Goal: Task Accomplishment & Management: Complete application form

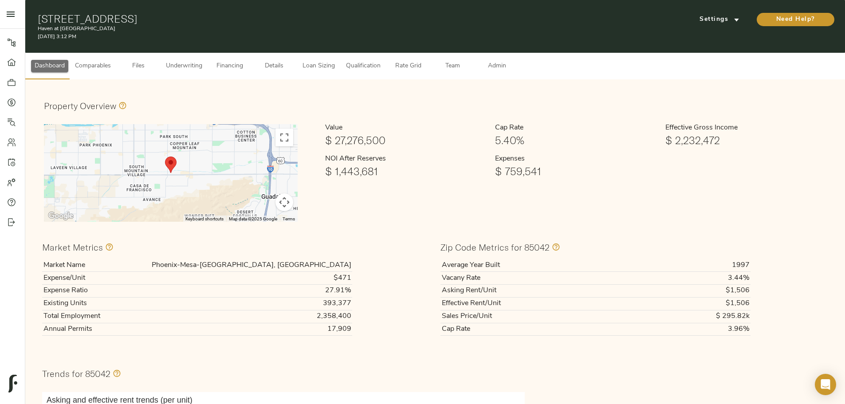
click at [8, 63] on icon at bounding box center [11, 62] width 9 height 9
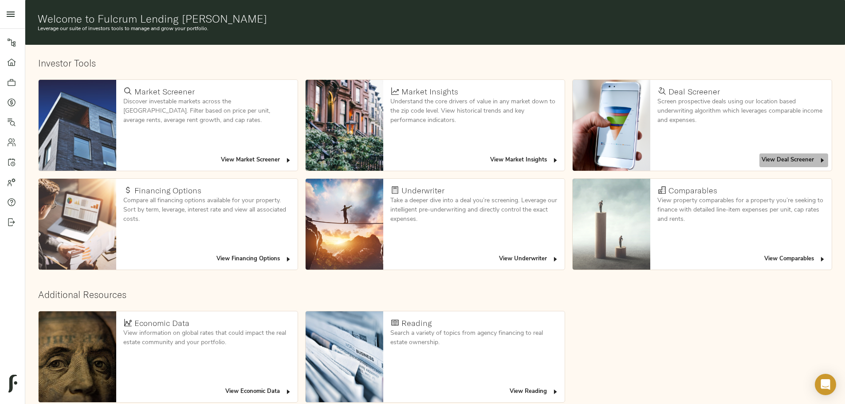
click at [761, 155] on span "View Deal Screener" at bounding box center [793, 160] width 64 height 10
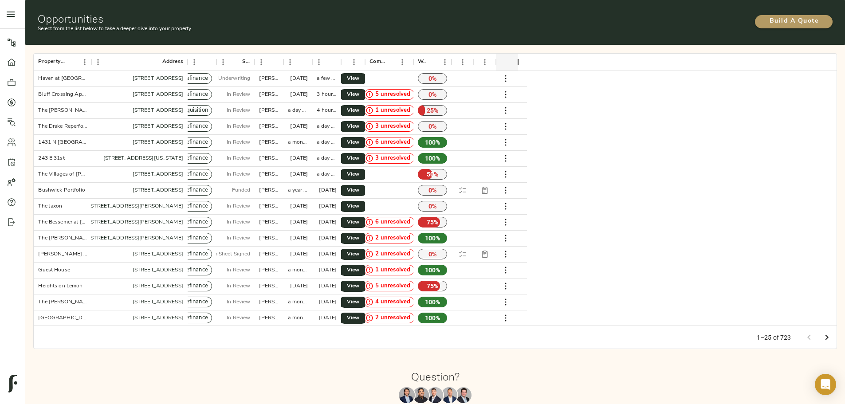
click at [764, 20] on span "Build A Quote" at bounding box center [794, 21] width 60 height 11
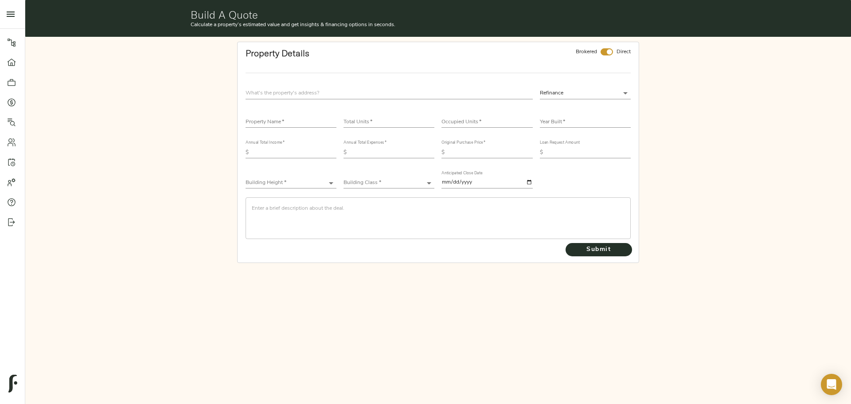
click at [306, 91] on input "text" at bounding box center [389, 93] width 287 height 12
type input "[STREET_ADDRESS]"
click at [611, 53] on input "checkbox" at bounding box center [609, 51] width 21 height 7
checkbox input "false"
click at [268, 118] on input "text" at bounding box center [291, 122] width 91 height 11
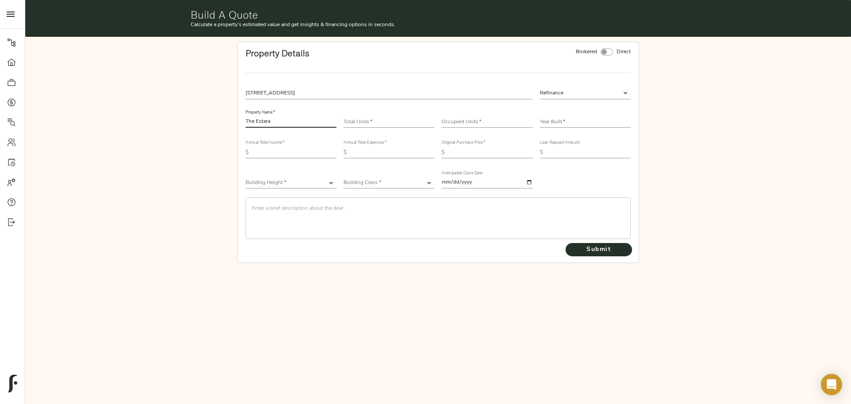
type input "The Estara"
click at [375, 118] on input "number" at bounding box center [389, 122] width 91 height 11
type input "214"
click at [471, 125] on input "number" at bounding box center [487, 122] width 91 height 11
click at [466, 118] on input "number" at bounding box center [487, 122] width 91 height 11
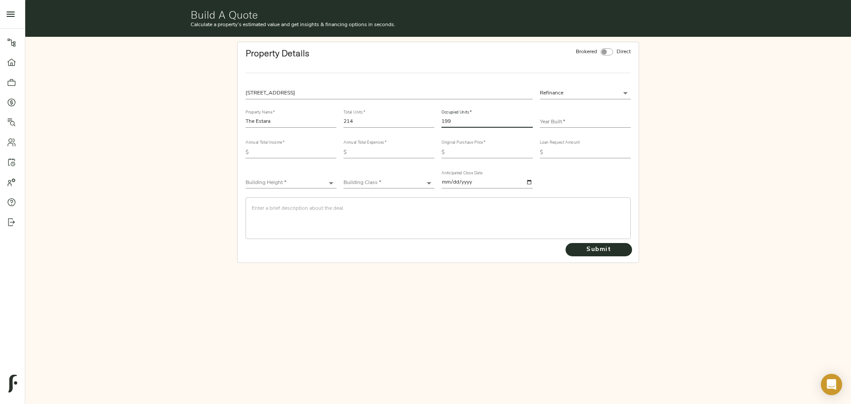
type input "199"
click at [365, 118] on input "214" at bounding box center [389, 122] width 91 height 11
type input "216"
click at [583, 122] on input "text" at bounding box center [585, 122] width 91 height 11
drag, startPoint x: 560, startPoint y: 123, endPoint x: 588, endPoint y: 120, distance: 28.5
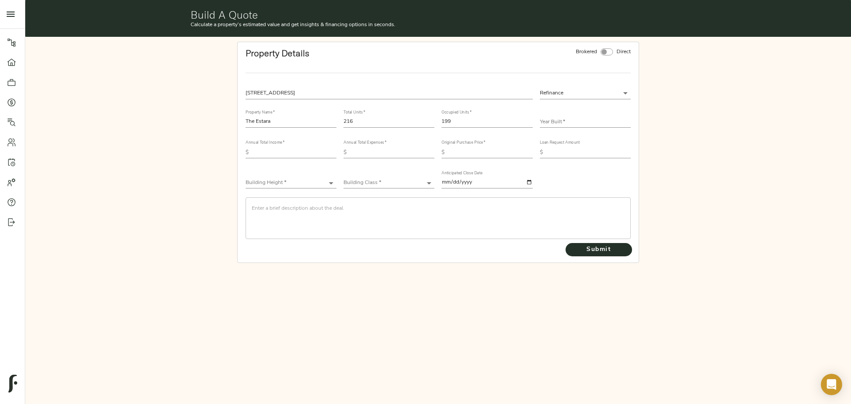
click at [560, 123] on input "text" at bounding box center [585, 122] width 91 height 11
type input "1971"
click at [262, 153] on input "text" at bounding box center [294, 152] width 84 height 11
drag, startPoint x: 285, startPoint y: 155, endPoint x: 317, endPoint y: 154, distance: 31.5
click at [285, 155] on input "text" at bounding box center [294, 152] width 84 height 11
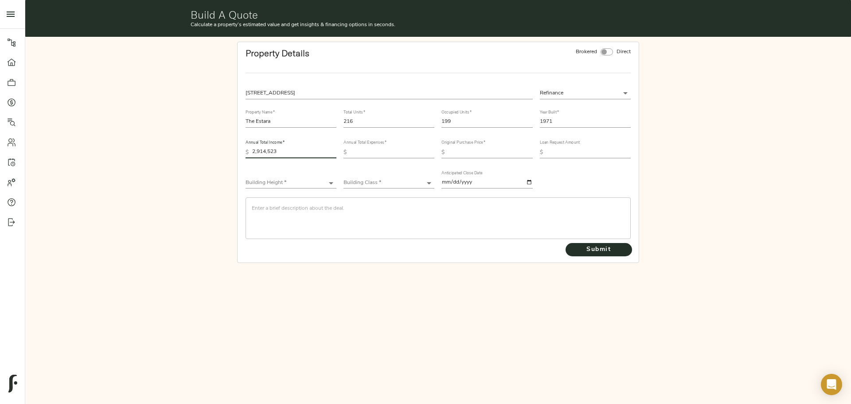
type input "2,914,523"
drag, startPoint x: 397, startPoint y: 153, endPoint x: 678, endPoint y: 215, distance: 287.0
click at [397, 153] on input "text" at bounding box center [392, 152] width 84 height 11
type input "1,729,557"
click at [481, 152] on input "text" at bounding box center [490, 152] width 84 height 11
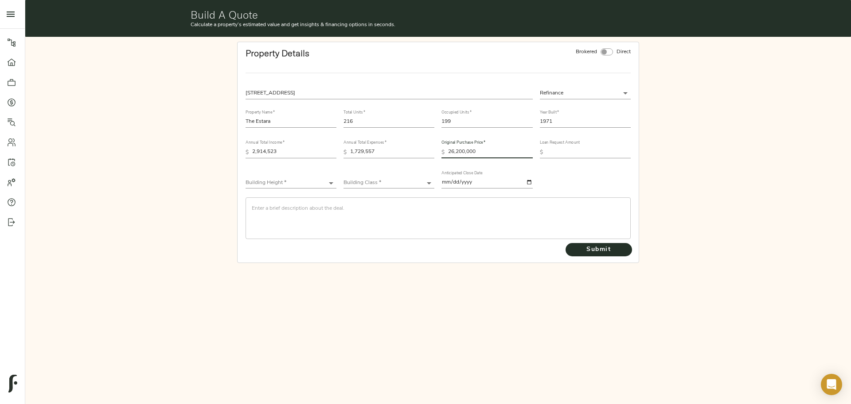
type input "26,200,000"
click at [600, 154] on input "text" at bounding box center [589, 152] width 84 height 11
type input "24,000,000"
click at [303, 184] on body "Haven at [GEOGRAPHIC_DATA] - [STREET_ADDRESS] Pipeline Dashboard Portfolio Quot…" at bounding box center [425, 202] width 851 height 404
click at [305, 211] on li "Low-Rise (1-3 stories)" at bounding box center [291, 209] width 91 height 13
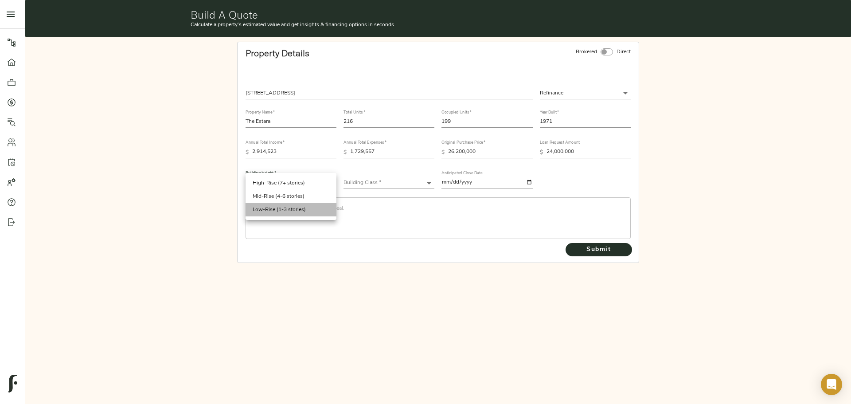
type input "Low-Rise"
click at [392, 178] on body "Haven at [GEOGRAPHIC_DATA] - [STREET_ADDRESS] Pipeline Dashboard Portfolio Quot…" at bounding box center [425, 202] width 851 height 404
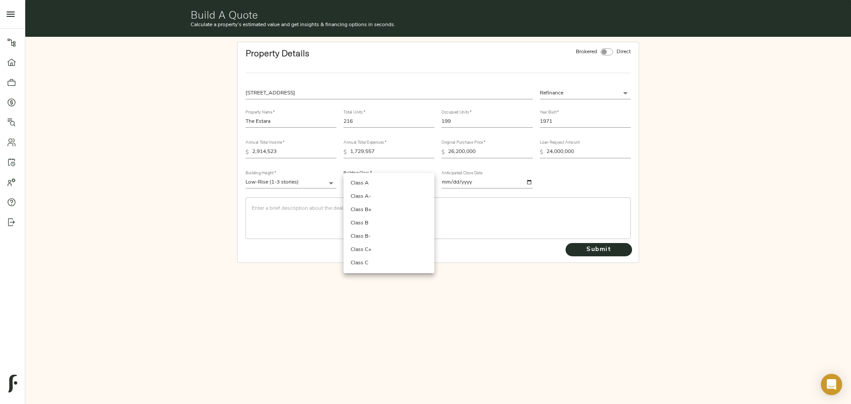
click at [394, 224] on li "Class B" at bounding box center [389, 222] width 91 height 13
type input "Class B"
click at [376, 218] on textarea at bounding box center [438, 217] width 373 height 25
click at [315, 212] on textarea at bounding box center [438, 217] width 373 height 25
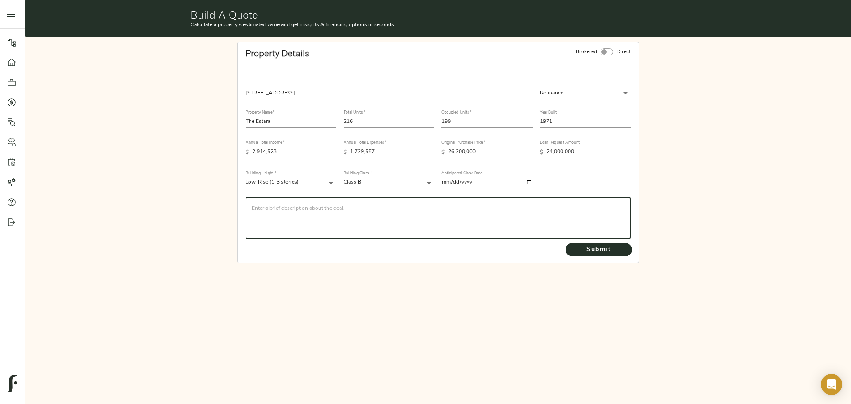
paste textarea "Sponsorship is seeking a non-recourse, stretch, 5yr loan of $24M at 73% LTV for…"
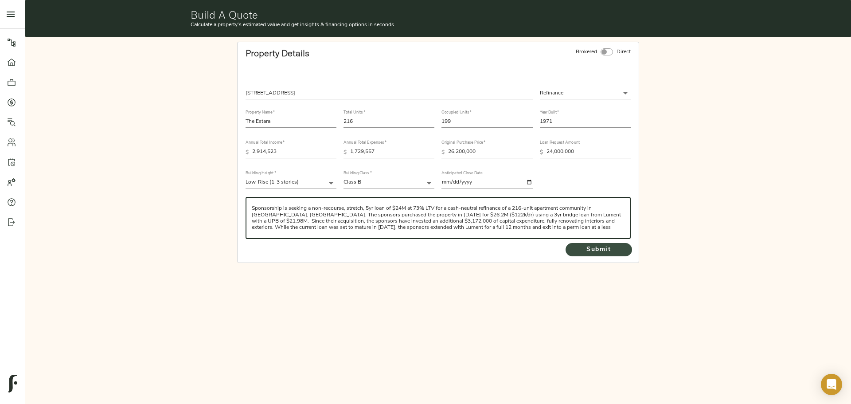
type textarea "Sponsorship is seeking a non-recourse, stretch, 5yr loan of $24M at 73% LTV for…"
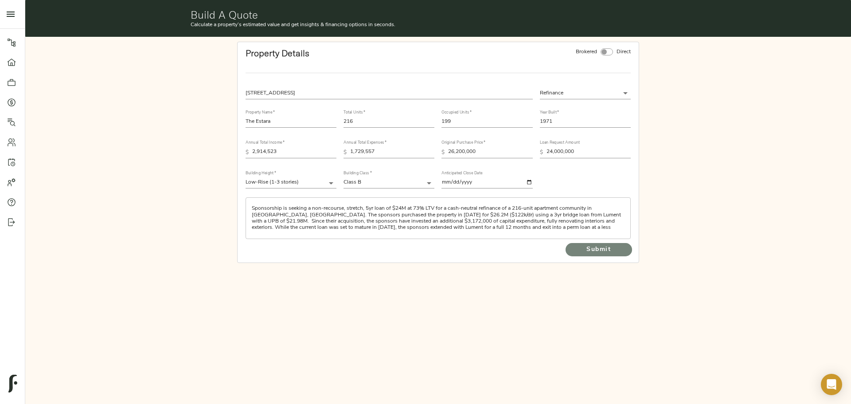
click at [588, 254] on span "Submit" at bounding box center [599, 249] width 49 height 11
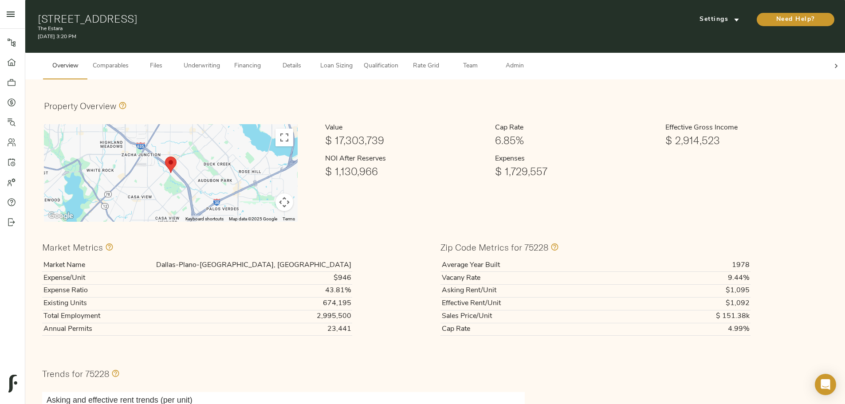
click at [129, 61] on span "Comparables" at bounding box center [111, 66] width 36 height 11
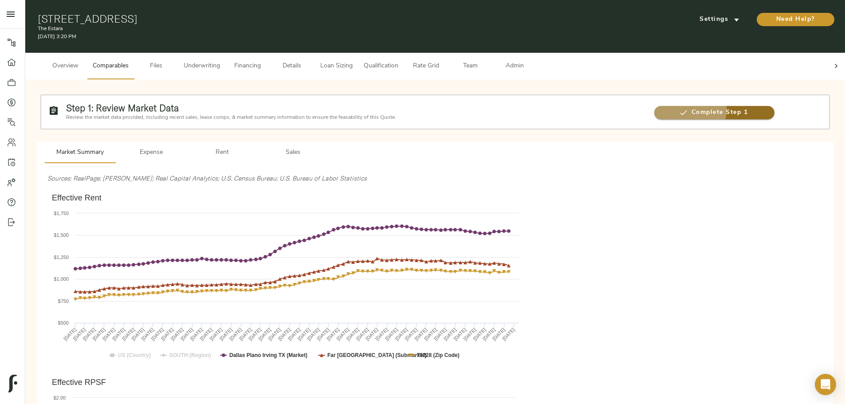
click at [654, 107] on span "Complete Step 1" at bounding box center [714, 112] width 121 height 11
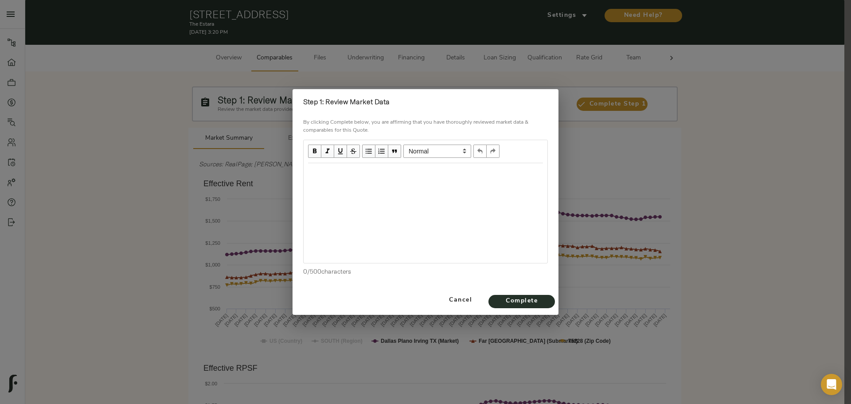
click at [389, 175] on div "Edit text" at bounding box center [425, 173] width 235 height 10
click at [502, 299] on span "Complete" at bounding box center [522, 301] width 49 height 11
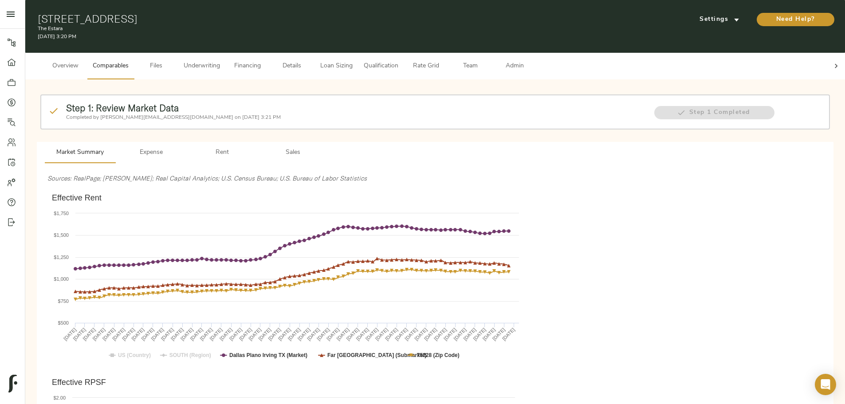
click at [173, 61] on span "Files" at bounding box center [156, 66] width 34 height 11
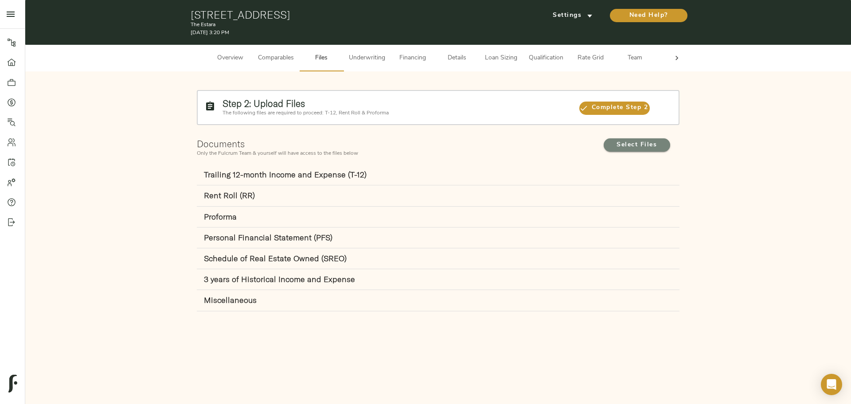
click at [626, 146] on span "Select Files" at bounding box center [637, 145] width 49 height 11
click at [0, 0] on input "Select Files" at bounding box center [0, 0] width 0 height 0
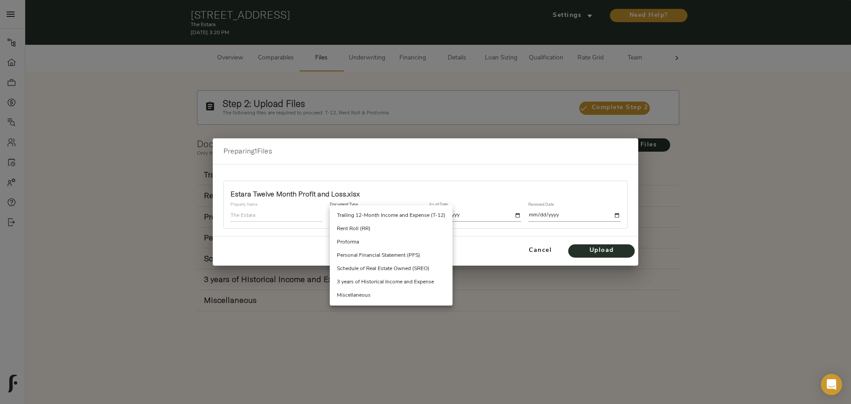
click at [357, 213] on body "The Estara - [STREET_ADDRESS] Pipeline Dashboard Portfolio Quotes Search Users …" at bounding box center [425, 202] width 851 height 404
click at [374, 216] on li "Trailing 12-Month Income and Expense (T-12)" at bounding box center [391, 215] width 123 height 13
type input "trailing_twelve"
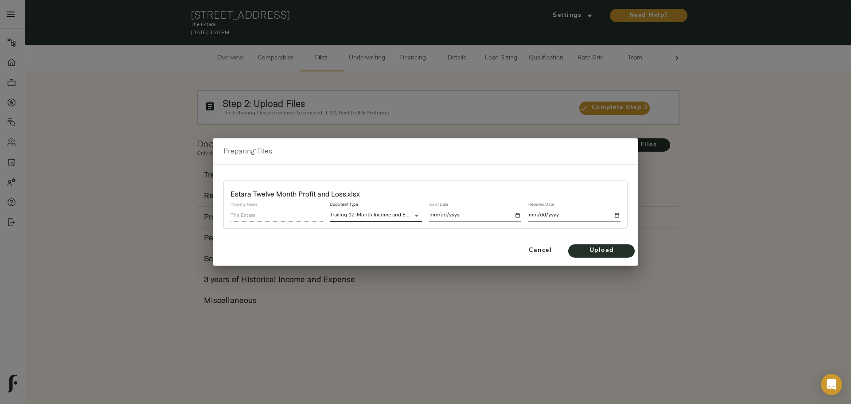
click at [460, 209] on div "As of Date" at bounding box center [475, 211] width 92 height 19
click at [471, 216] on input "date" at bounding box center [475, 215] width 92 height 12
click at [514, 216] on input "date" at bounding box center [475, 215] width 92 height 12
click at [517, 216] on input "date" at bounding box center [475, 215] width 92 height 12
type input "[DATE]"
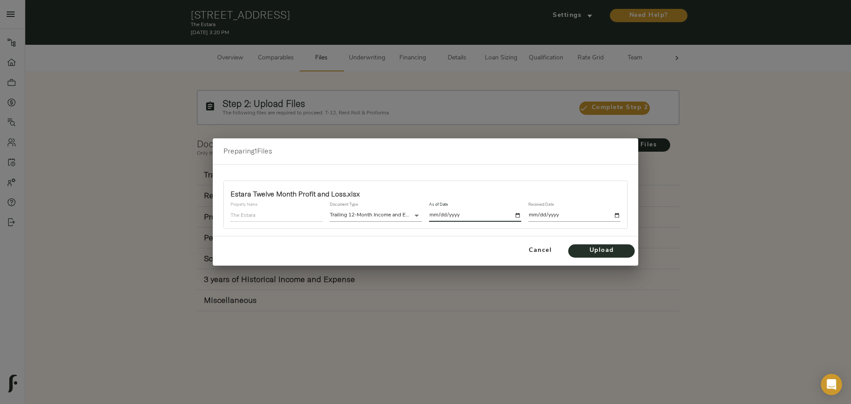
click at [617, 215] on input "date" at bounding box center [575, 215] width 92 height 12
type input "[DATE]"
click at [582, 257] on button "Upload" at bounding box center [601, 250] width 67 height 13
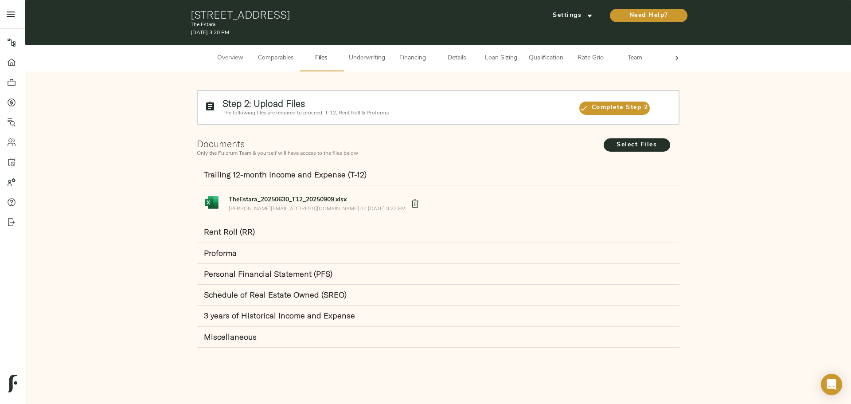
click at [228, 228] on strong "Rent Roll (RR)" at bounding box center [229, 232] width 51 height 10
click at [646, 143] on span "Select Files" at bounding box center [637, 145] width 49 height 11
click at [0, 0] on input "Select Files" at bounding box center [0, 0] width 0 height 0
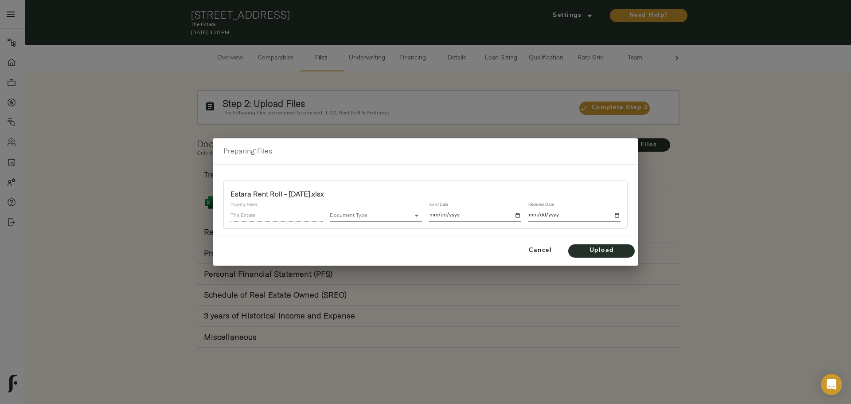
click at [414, 214] on body "The Estara - [STREET_ADDRESS] Pipeline Dashboard Portfolio Quotes Search Users …" at bounding box center [425, 202] width 851 height 404
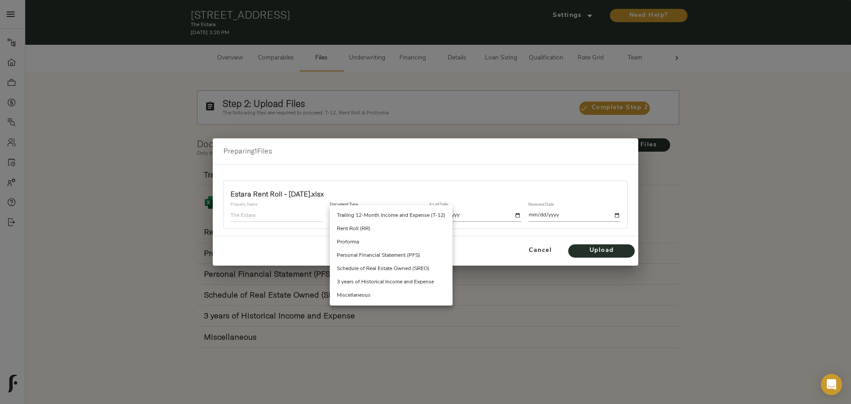
click at [399, 232] on li "Rent Roll (RR)" at bounding box center [391, 228] width 123 height 13
type input "rent_roll"
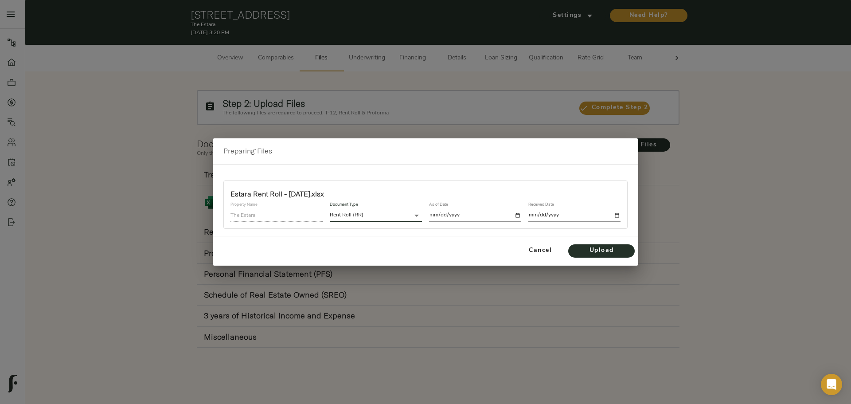
click at [518, 218] on input "date" at bounding box center [475, 215] width 92 height 12
type input "[DATE]"
click at [615, 217] on input "date" at bounding box center [575, 215] width 92 height 12
type input "[DATE]"
click at [598, 251] on span "Upload" at bounding box center [601, 250] width 49 height 11
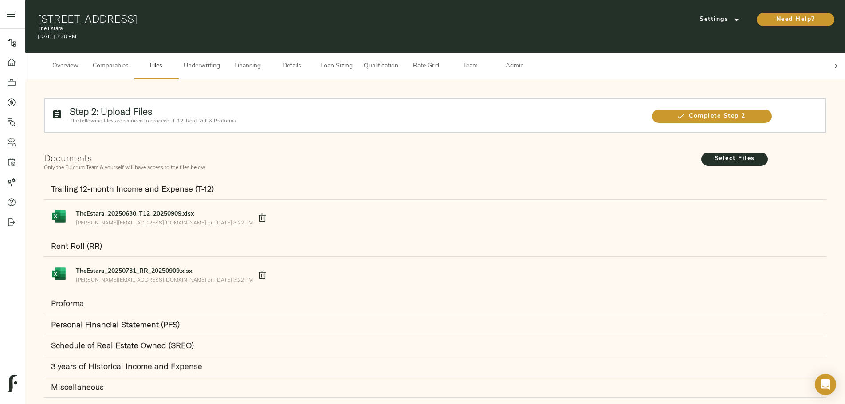
click at [220, 61] on span "Underwriting" at bounding box center [202, 66] width 36 height 11
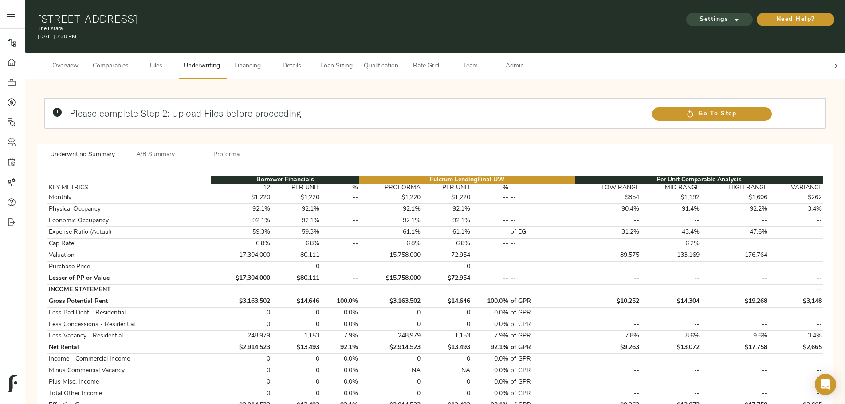
click at [695, 21] on span "Settings" at bounding box center [719, 19] width 49 height 11
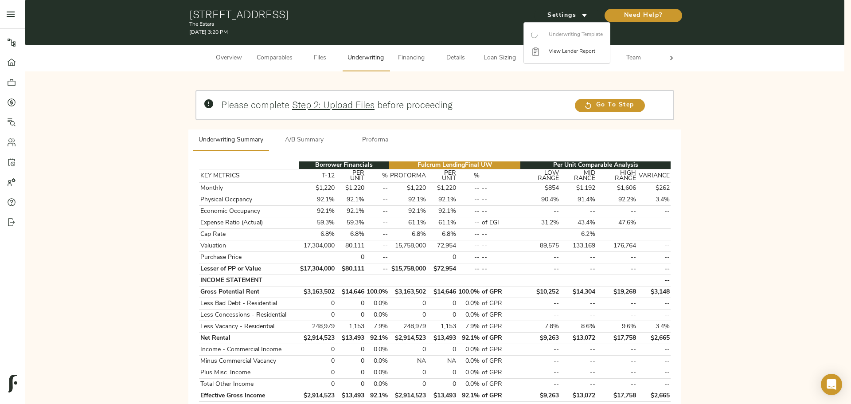
click at [420, 81] on div at bounding box center [425, 202] width 851 height 404
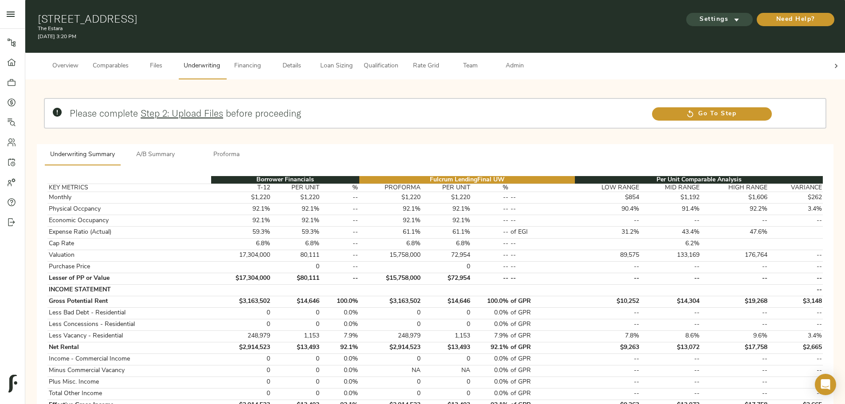
click at [695, 14] on span "Settings" at bounding box center [719, 19] width 49 height 11
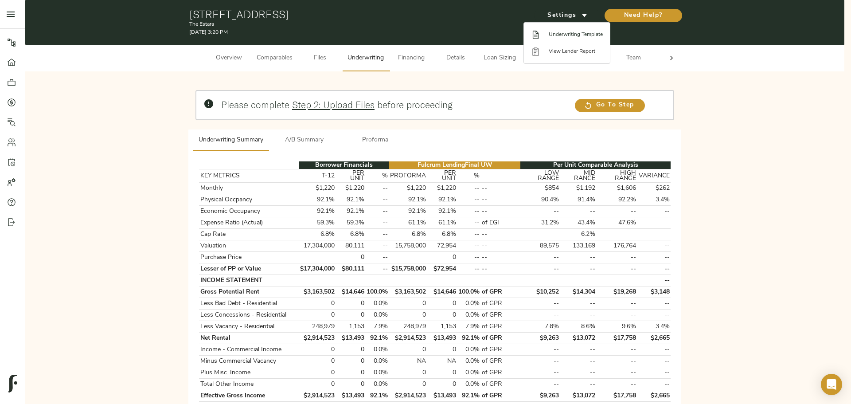
click at [580, 32] on span "Underwriting Template" at bounding box center [576, 35] width 54 height 8
